Goal: Use online tool/utility: Utilize a website feature to perform a specific function

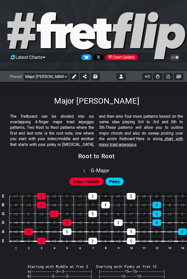
click at [54, 78] on select "Welcome to #fretflip! Initial Preset Custom Preset Minor Pentatonic Major Penta…" at bounding box center [46, 76] width 44 height 7
click at [41, 76] on select "Welcome to #fretflip! Initial Preset Custom Preset Minor Pentatonic Major Penta…" at bounding box center [46, 76] width 44 height 7
select select "/user-defined"
select select "A"
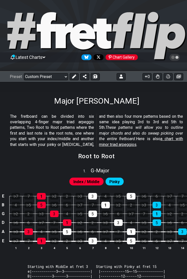
select select "C"
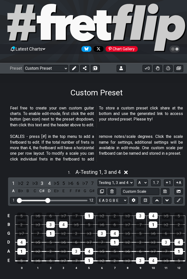
scroll to position [8, 0]
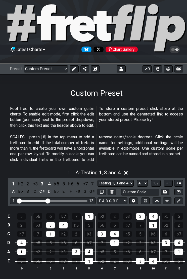
click at [121, 72] on button at bounding box center [121, 68] width 9 height 7
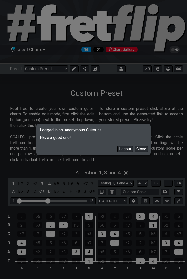
click at [127, 152] on button "Logout" at bounding box center [126, 149] width 16 height 7
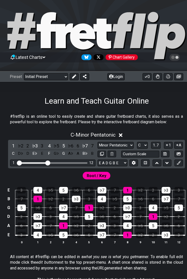
click at [117, 80] on button "Login" at bounding box center [116, 76] width 17 height 7
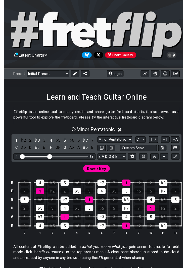
scroll to position [11, 0]
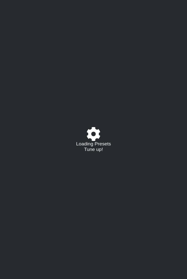
select select "C"
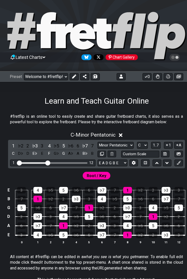
click at [46, 78] on select "Welcome to #fretflip! Initial Preset Custom Preset Any Guitar scale in any key …" at bounding box center [46, 76] width 44 height 7
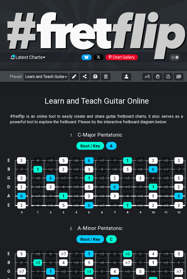
click at [45, 77] on select "Welcome to #fretflip! Initial Preset Custom Preset Any Guitar scale in any key …" at bounding box center [46, 76] width 44 height 7
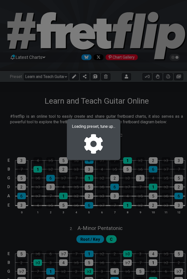
select select "/02ZYPVL1"
select select "C"
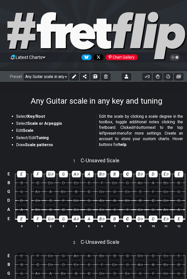
click at [33, 76] on select "Welcome to #fretflip! Initial Preset Custom Preset Any Guitar scale in any key …" at bounding box center [46, 76] width 44 height 7
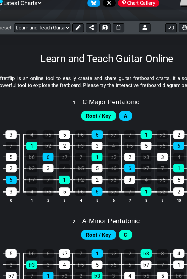
scroll to position [51, 0]
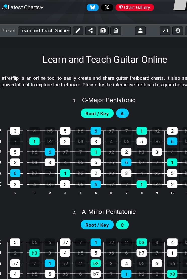
click at [91, 28] on button at bounding box center [95, 25] width 9 height 7
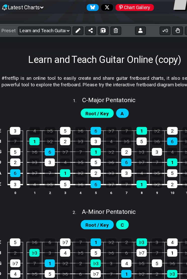
click at [31, 27] on select "Welcome to #fretflip! Initial Preset Custom Preset Any Guitar scale in any key …" at bounding box center [46, 25] width 44 height 7
click at [104, 26] on icon at bounding box center [106, 25] width 4 height 4
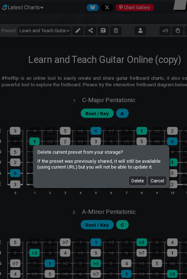
click at [117, 153] on button "Delete" at bounding box center [124, 151] width 14 height 7
select select "/welcome"
select select "C"
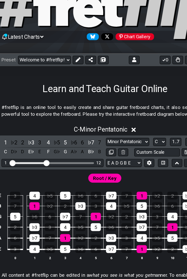
scroll to position [24, 0]
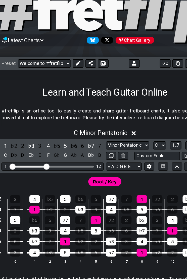
click at [34, 56] on select "Welcome to #fretflip! Initial Preset Custom Preset Any Guitar scale in any key …" at bounding box center [46, 53] width 44 height 7
click at [35, 55] on select "Welcome to #fretflip! Initial Preset Custom Preset Any Guitar scale in any key …" at bounding box center [46, 53] width 44 height 7
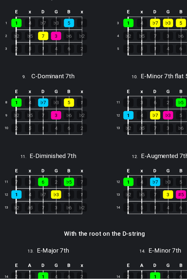
scroll to position [179, 0]
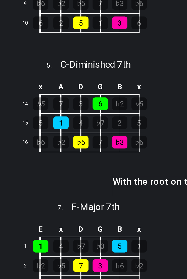
select select "/connect-pentatonic-boxes"
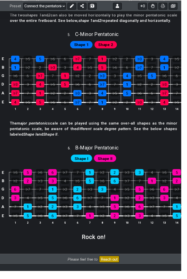
scroll to position [570, 0]
